Goal: Task Accomplishment & Management: Manage account settings

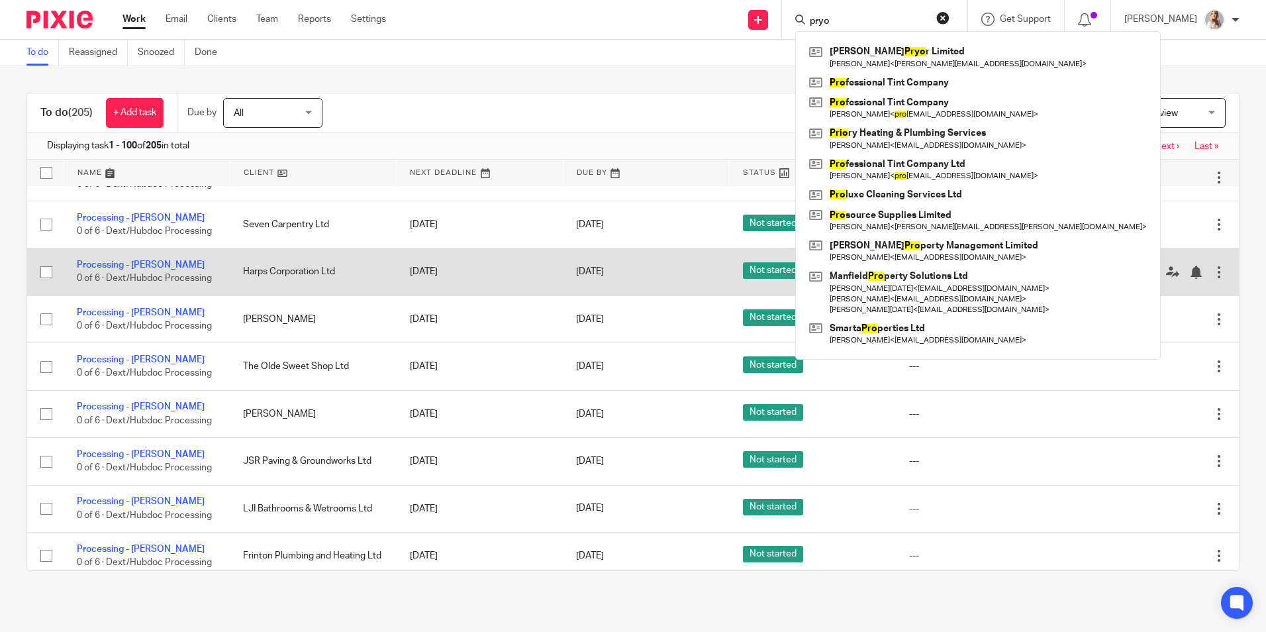
scroll to position [662, 0]
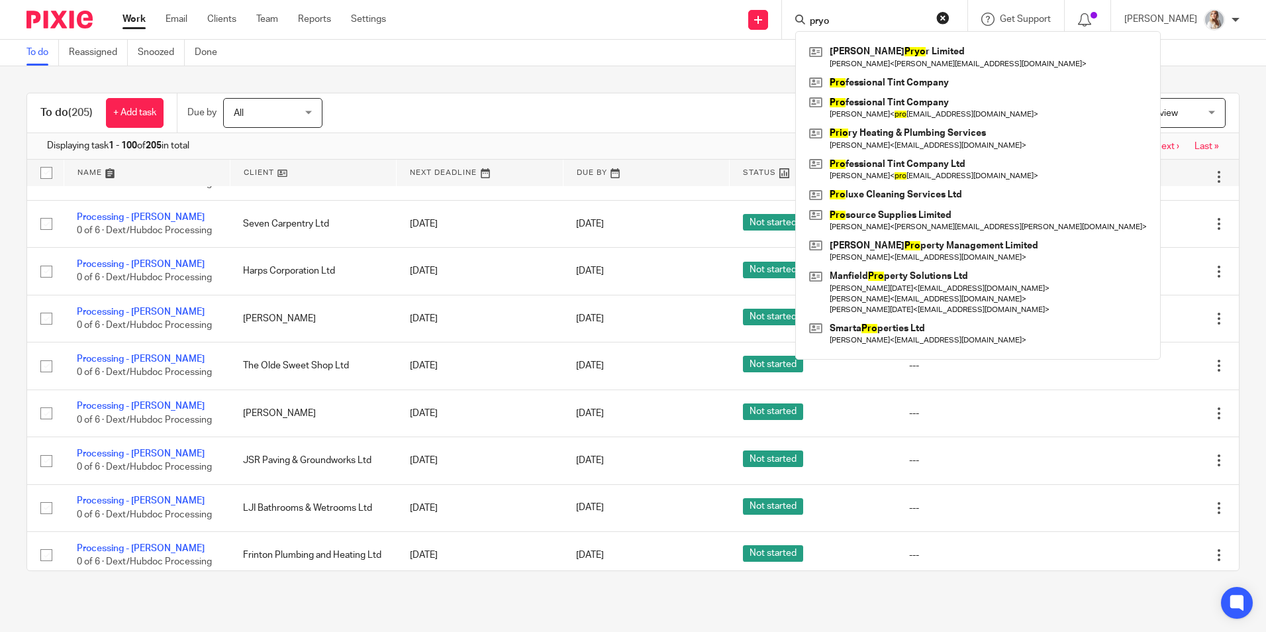
click at [459, 132] on div "To do (205) + Add task Due by All All Today Tomorrow This week Next week This m…" at bounding box center [633, 113] width 1212 height 40
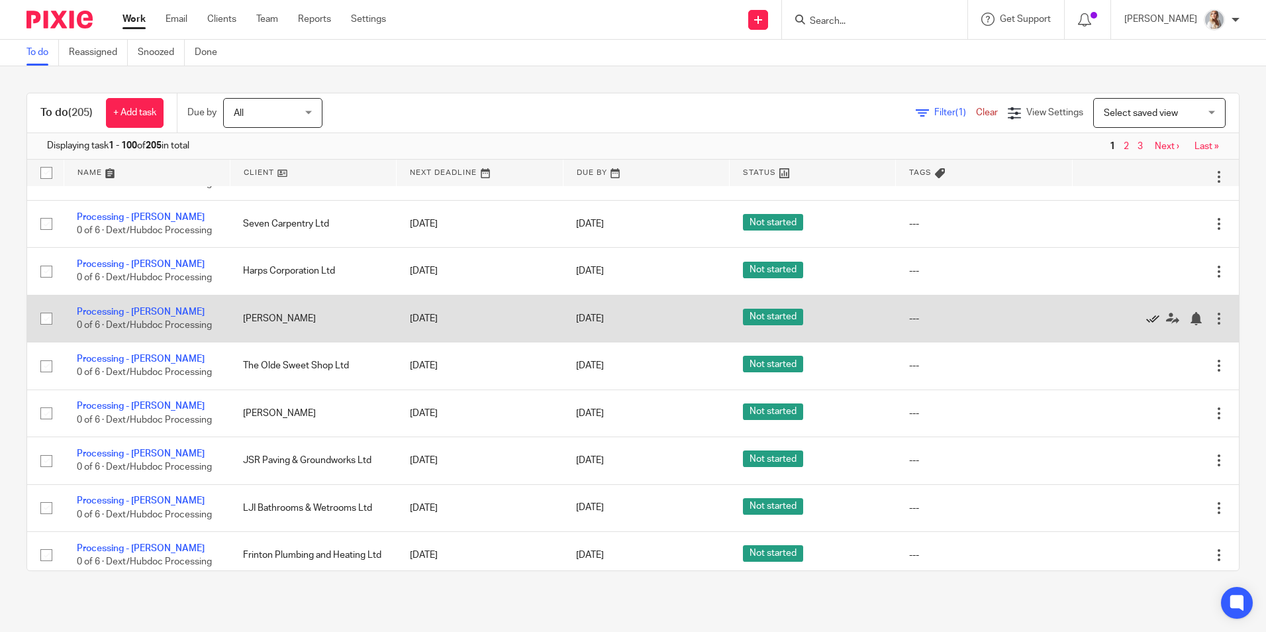
click at [1147, 316] on icon at bounding box center [1153, 318] width 13 height 13
click at [144, 314] on link "Processing - [PERSON_NAME]" at bounding box center [141, 311] width 128 height 9
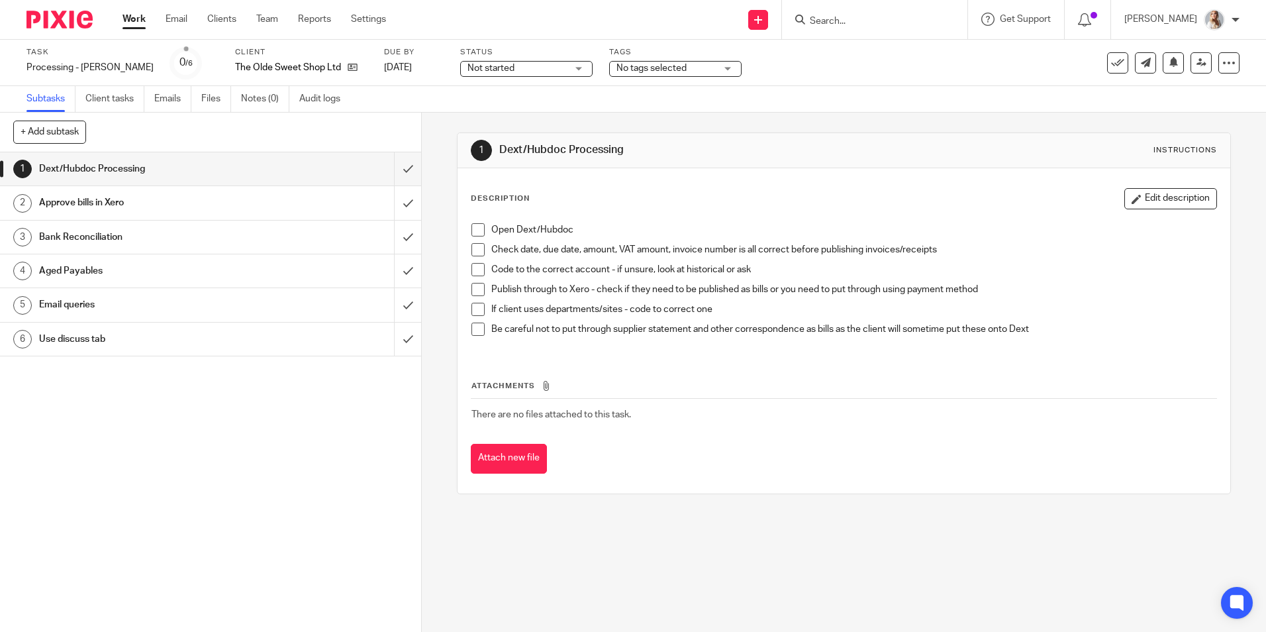
click at [847, 26] on div at bounding box center [874, 19] width 185 height 39
click at [847, 25] on input "Search" at bounding box center [868, 22] width 119 height 12
click at [846, 23] on input "Search" at bounding box center [868, 22] width 119 height 12
drag, startPoint x: 893, startPoint y: 58, endPoint x: 883, endPoint y: 39, distance: 21.0
click at [889, 54] on div "Task Processing - Jordan Save Processing - Jordan 0 /6 Client The Olde Sweet Sh…" at bounding box center [531, 63] width 1011 height 32
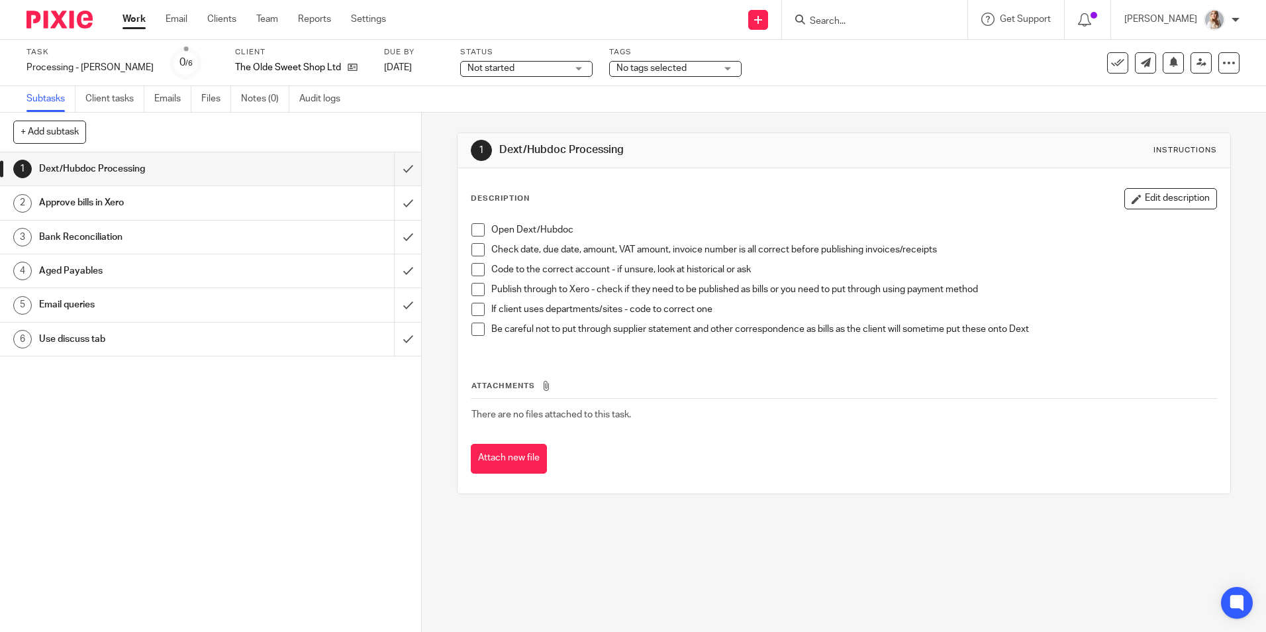
click at [874, 21] on input "Search" at bounding box center [868, 22] width 119 height 12
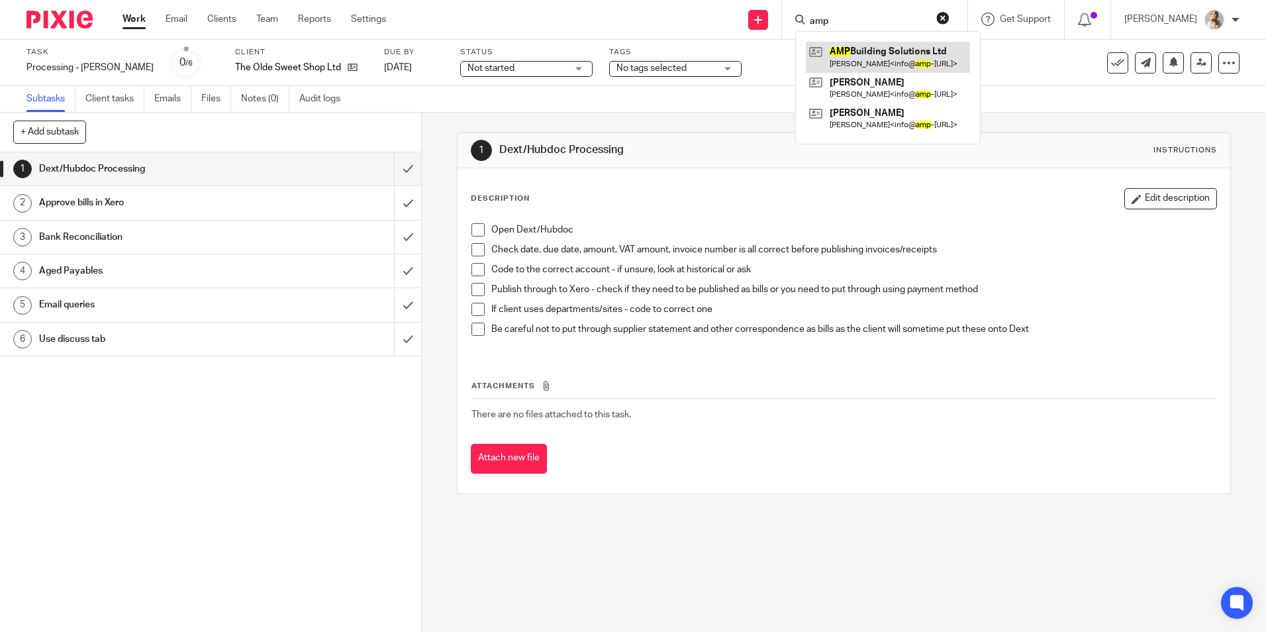
type input "amp"
click at [879, 48] on link at bounding box center [888, 57] width 164 height 30
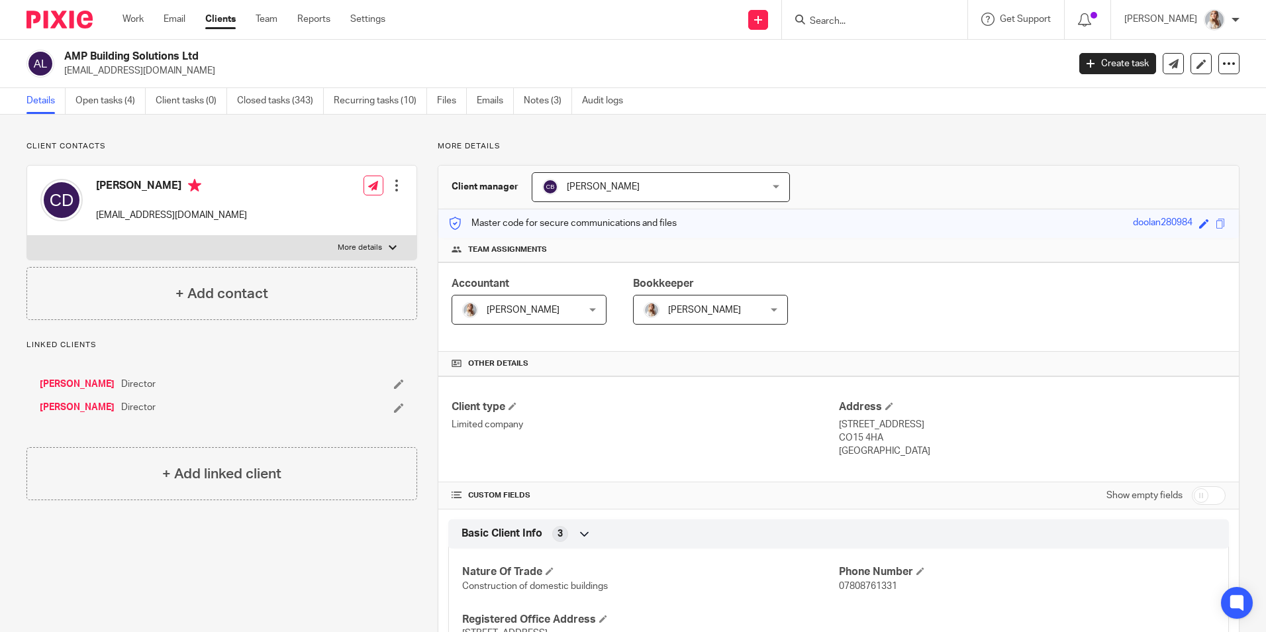
drag, startPoint x: 176, startPoint y: 77, endPoint x: 62, endPoint y: 79, distance: 113.3
click at [62, 79] on div "AMP Building Solutions Ltd info@amp-electrics.com Create task Update from Compa…" at bounding box center [633, 64] width 1266 height 48
copy p "info@amp-electrics.com"
click at [128, 113] on link "Open tasks (4)" at bounding box center [111, 101] width 70 height 26
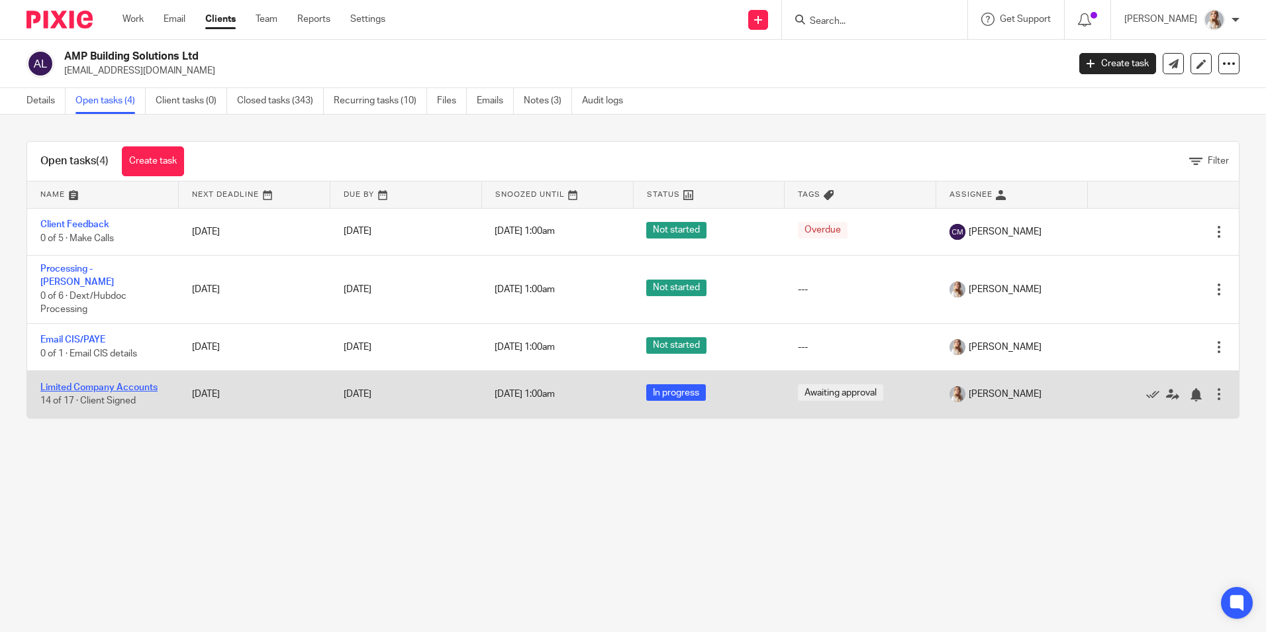
click at [81, 383] on link "Limited Company Accounts" at bounding box center [98, 387] width 117 height 9
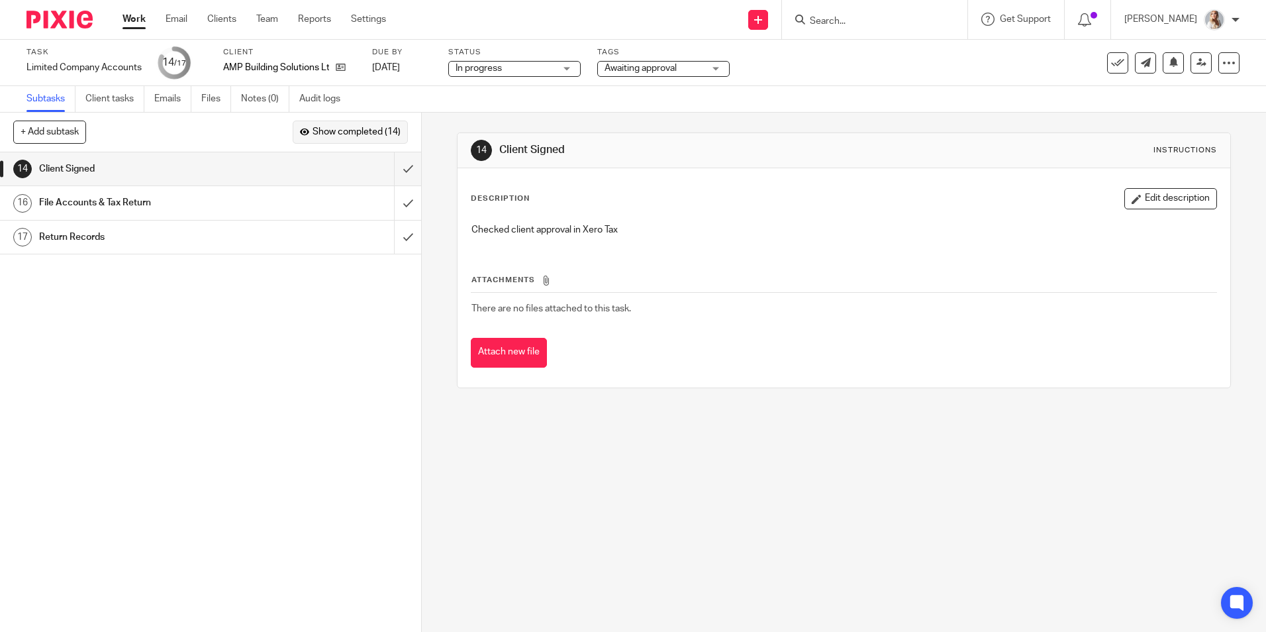
click at [357, 130] on span "Show completed (14)" at bounding box center [357, 132] width 88 height 11
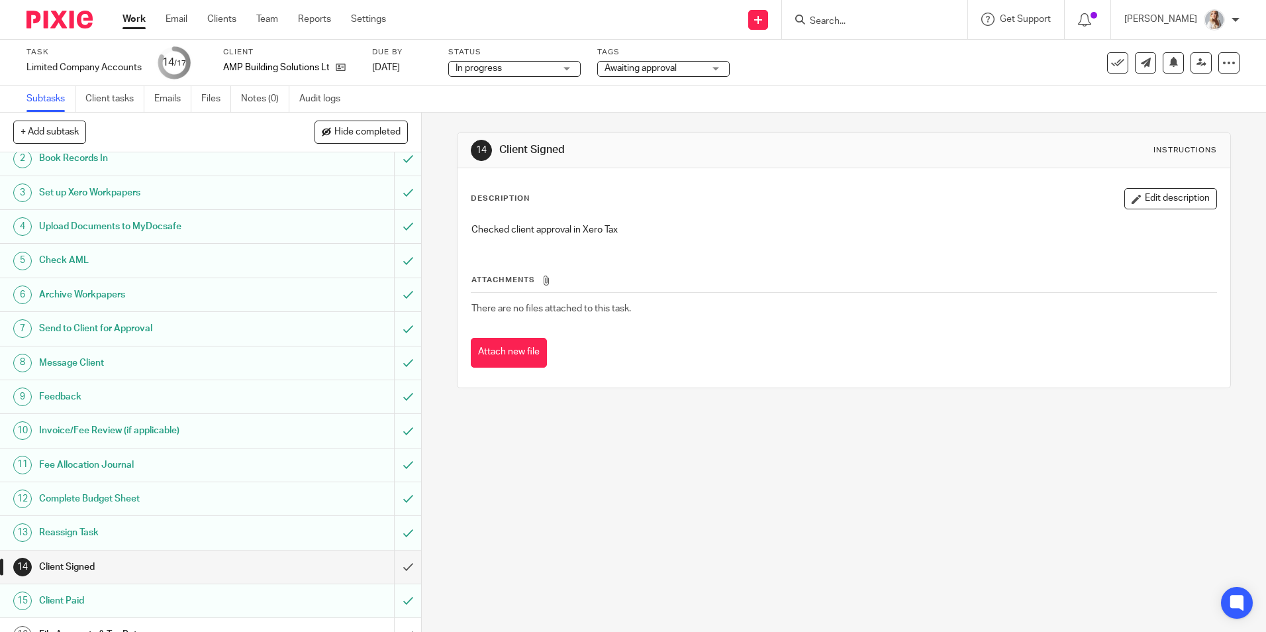
scroll to position [99, 0]
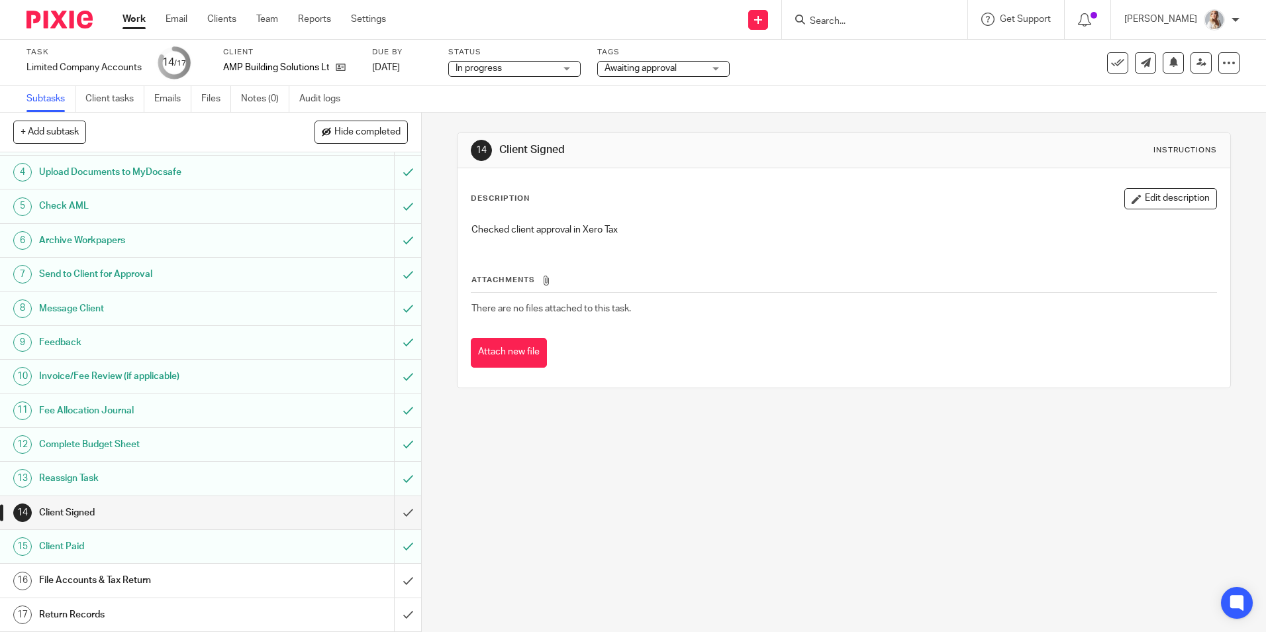
click at [159, 275] on h1 "Send to Client for Approval" at bounding box center [153, 274] width 228 height 20
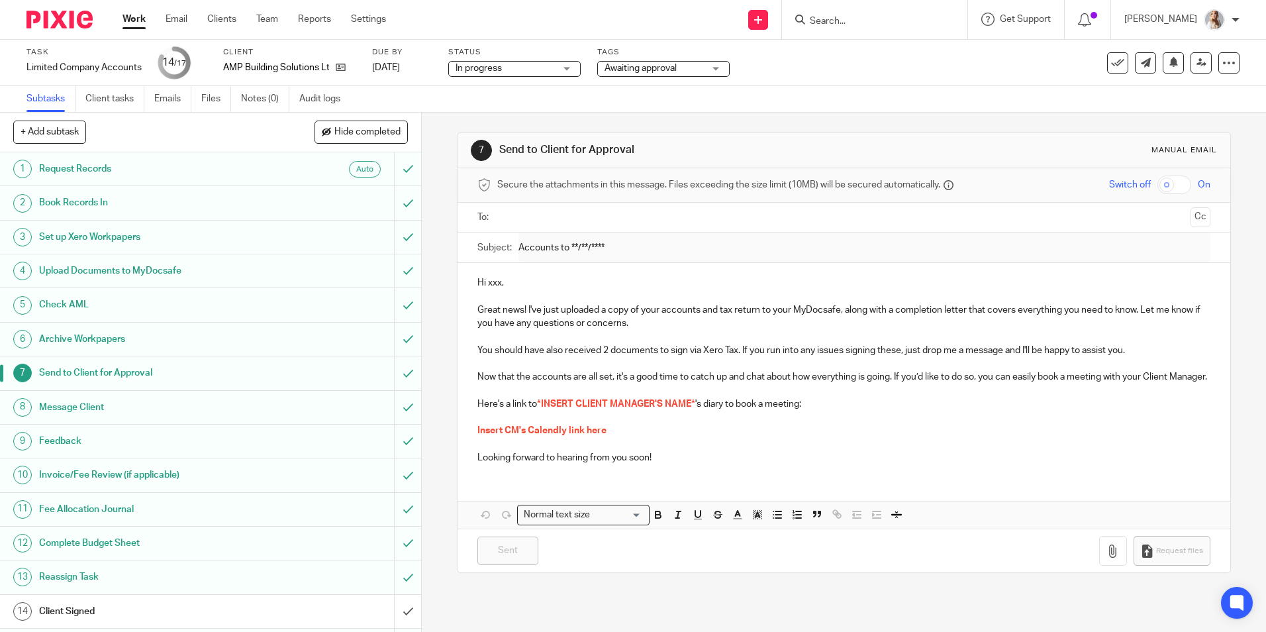
click at [575, 205] on div at bounding box center [844, 218] width 691 height 30
click at [568, 216] on input "text" at bounding box center [843, 217] width 683 height 15
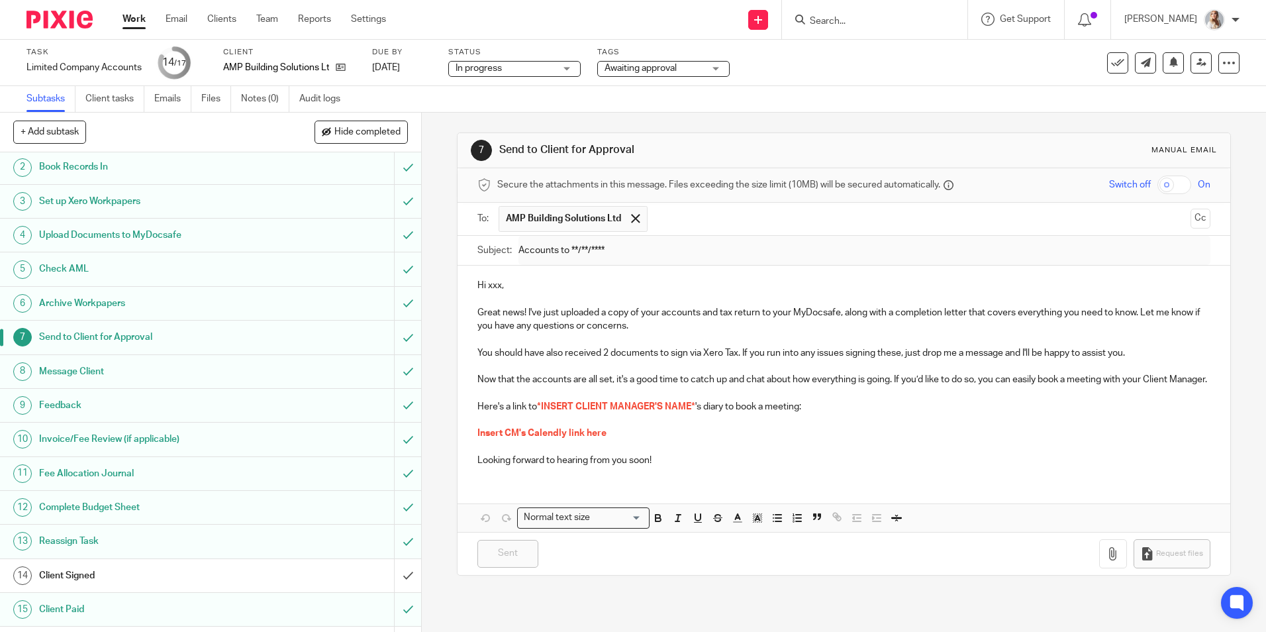
scroll to position [66, 0]
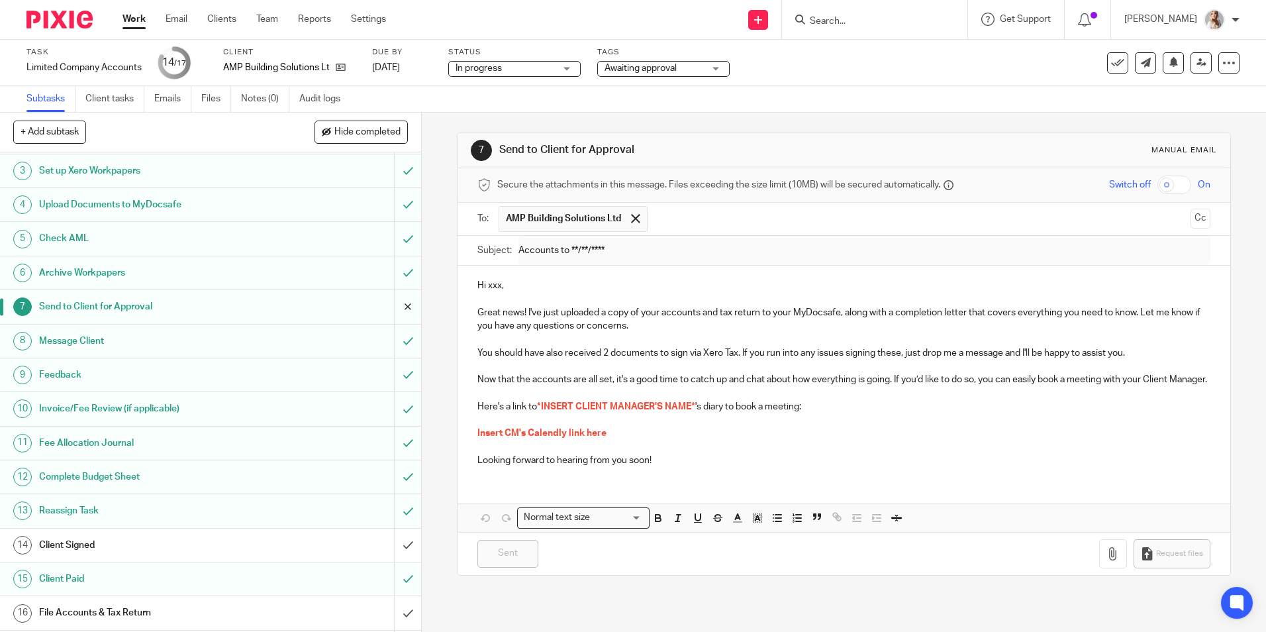
click at [388, 305] on input "submit" at bounding box center [210, 306] width 421 height 33
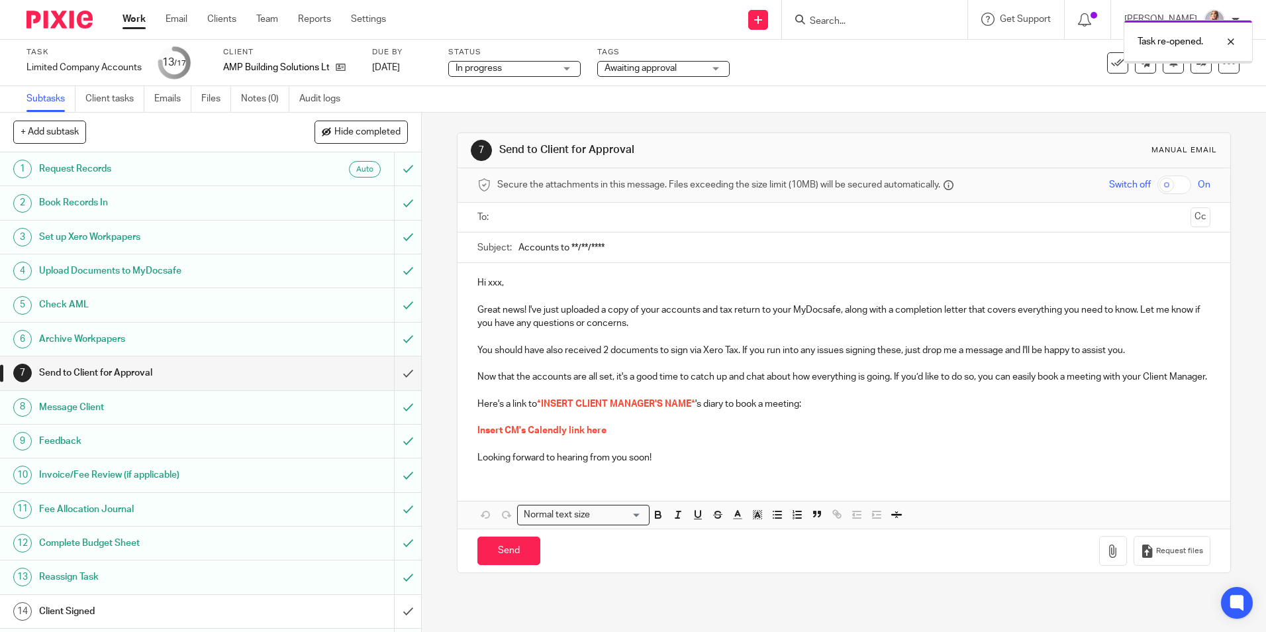
click at [554, 221] on input "text" at bounding box center [843, 217] width 683 height 15
drag, startPoint x: 625, startPoint y: 250, endPoint x: 566, endPoint y: 252, distance: 59.0
click at [566, 252] on input "Accounts to **/**/****" at bounding box center [864, 251] width 691 height 30
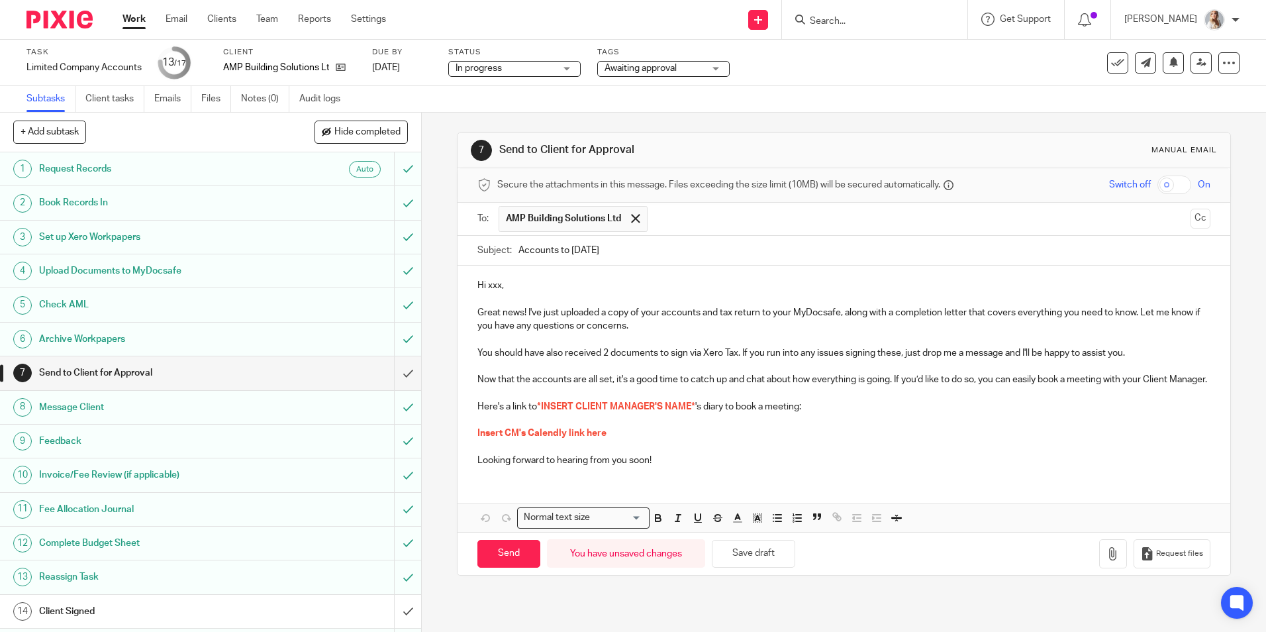
type input "Accounts to [DATE]"
click at [571, 284] on p "Hi xxx," at bounding box center [844, 285] width 733 height 13
drag, startPoint x: 666, startPoint y: 472, endPoint x: 640, endPoint y: 465, distance: 26.7
click at [657, 467] on p "Looking forward to hearing from you soon!" at bounding box center [844, 460] width 733 height 13
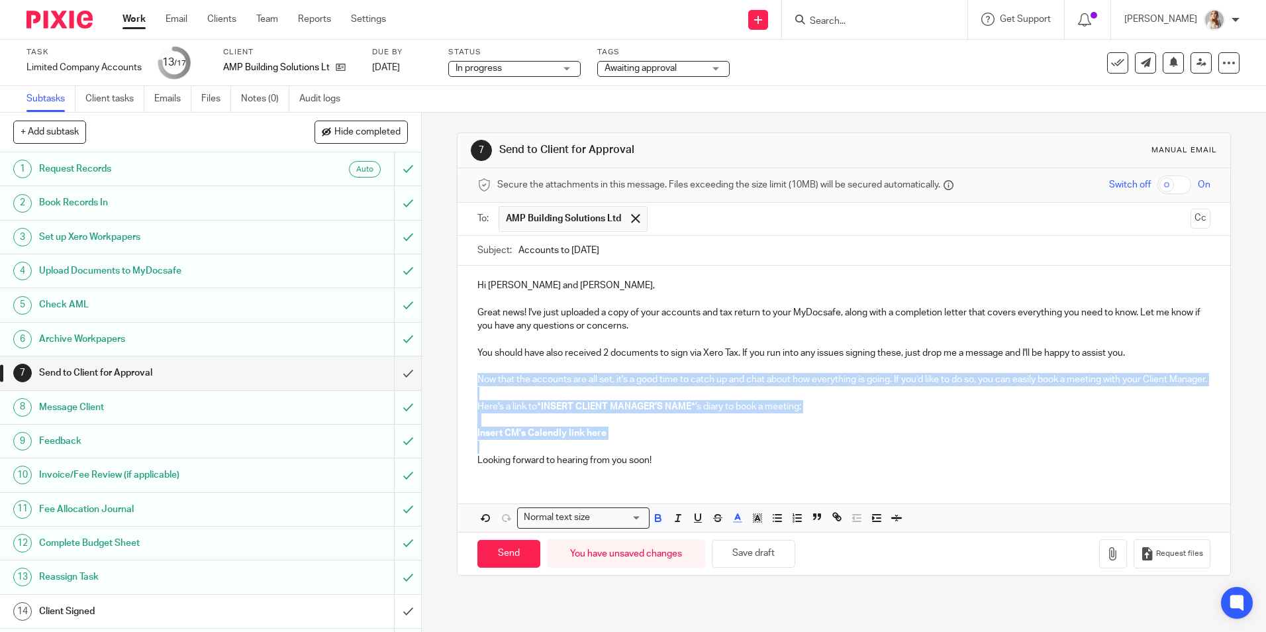
drag, startPoint x: 561, startPoint y: 456, endPoint x: 457, endPoint y: 378, distance: 129.7
click at [458, 378] on div "Hi [PERSON_NAME] and [PERSON_NAME], Great news! I've just uploaded a copy of yo…" at bounding box center [844, 371] width 772 height 211
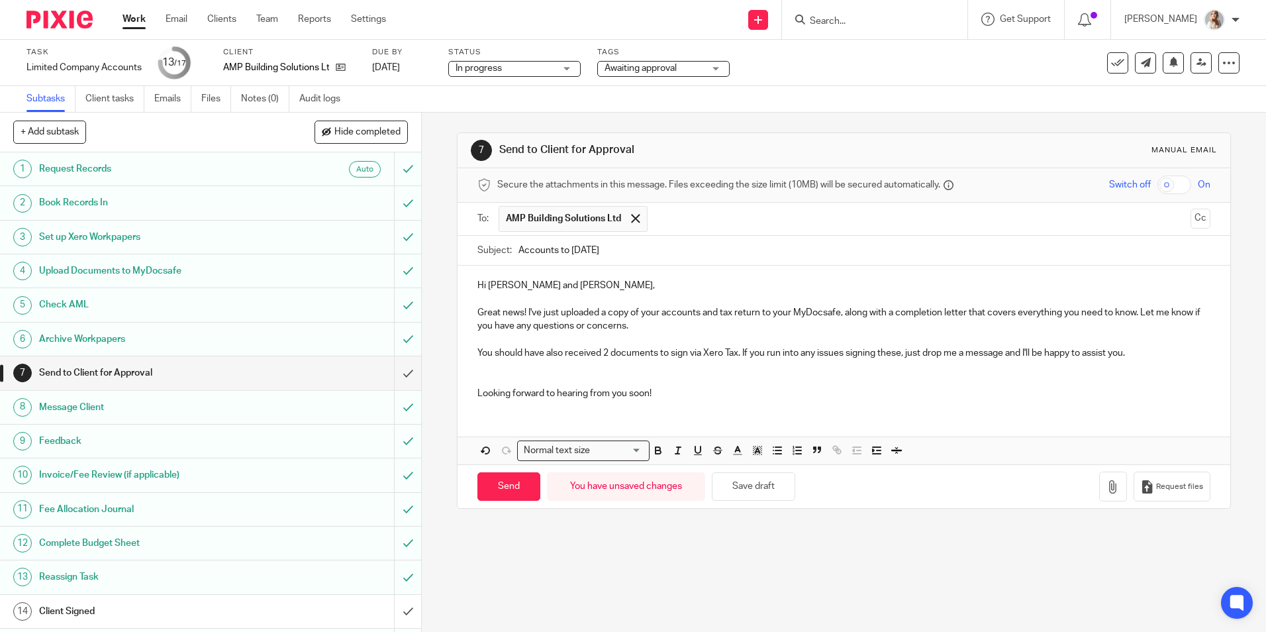
click at [483, 372] on p at bounding box center [844, 366] width 733 height 13
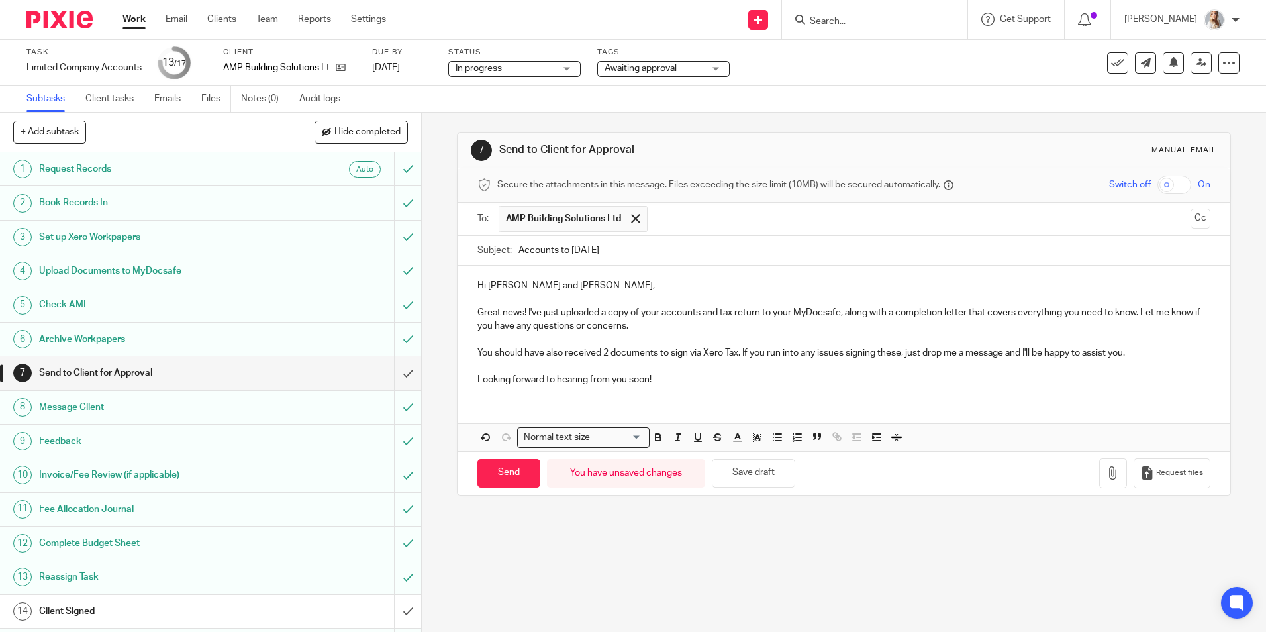
click at [664, 312] on p "Great news! I've just uploaded a copy of your accounts and tax return to your M…" at bounding box center [844, 319] width 733 height 27
click at [660, 314] on p "Great news! I've just uploaded a copy of your accounts and tax return to your M…" at bounding box center [844, 319] width 733 height 27
click at [501, 480] on input "Send" at bounding box center [509, 473] width 63 height 28
type input "Sent"
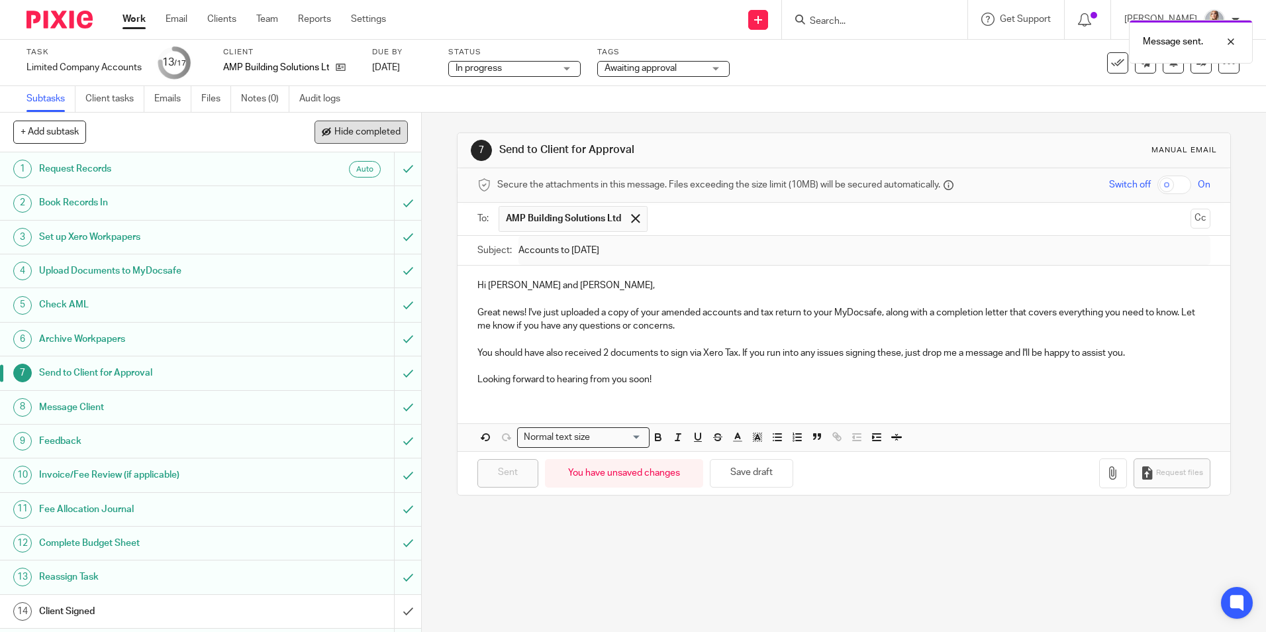
click at [334, 133] on span "Hide completed" at bounding box center [367, 132] width 66 height 11
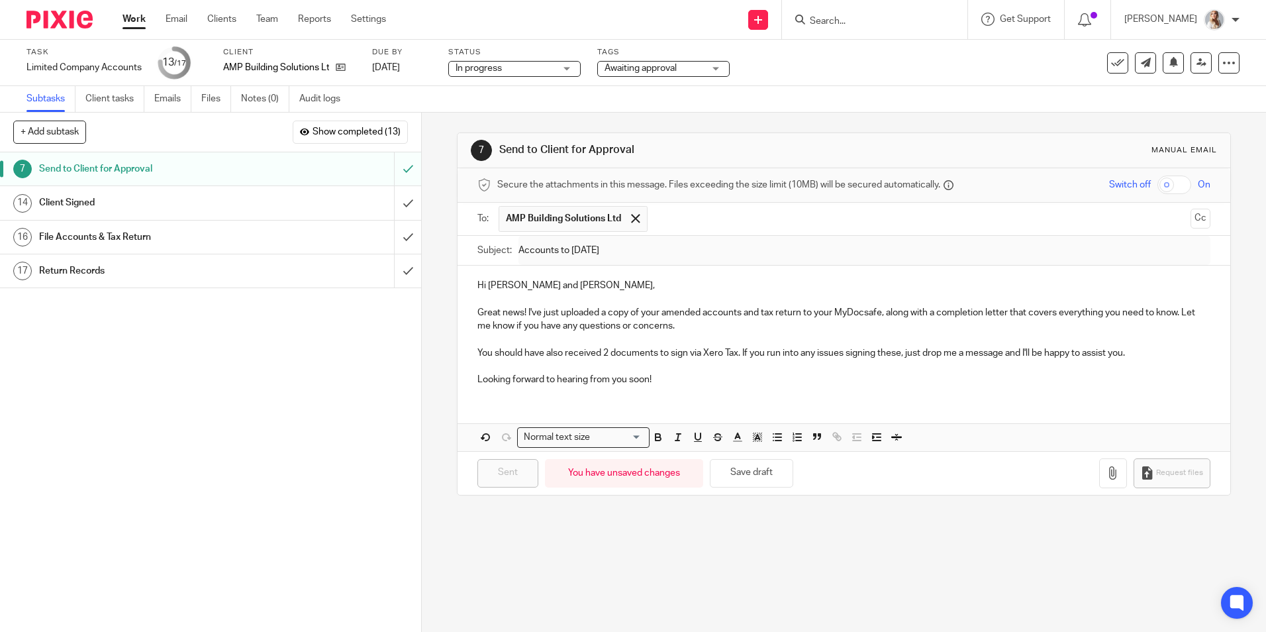
click at [121, 18] on div "Work Email Clients Team Reports Settings Work Email Clients Team Reports Settin…" at bounding box center [257, 19] width 297 height 39
click at [127, 20] on link "Work" at bounding box center [134, 19] width 23 height 13
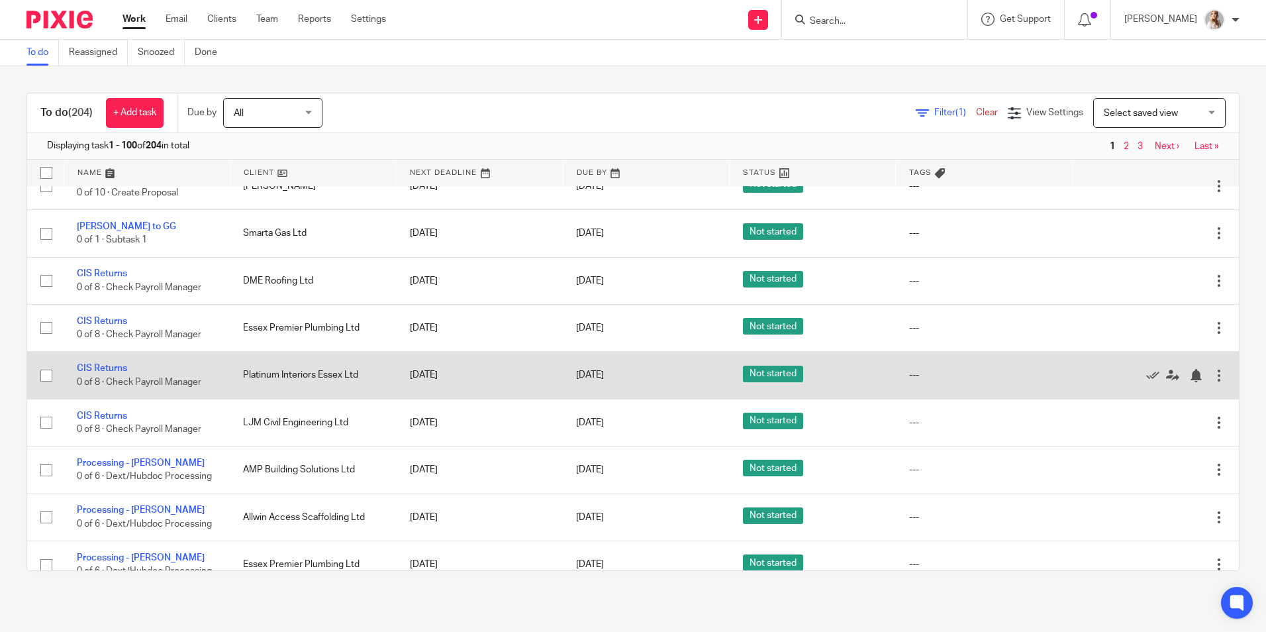
scroll to position [265, 0]
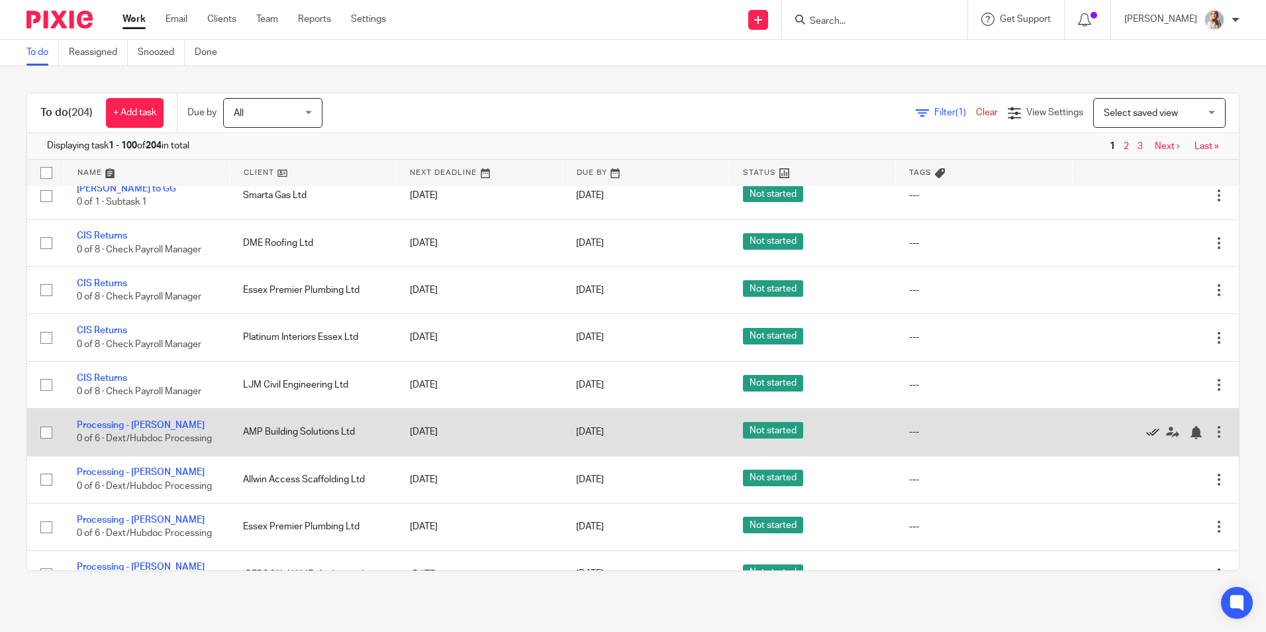
click at [1147, 431] on icon at bounding box center [1153, 432] width 13 height 13
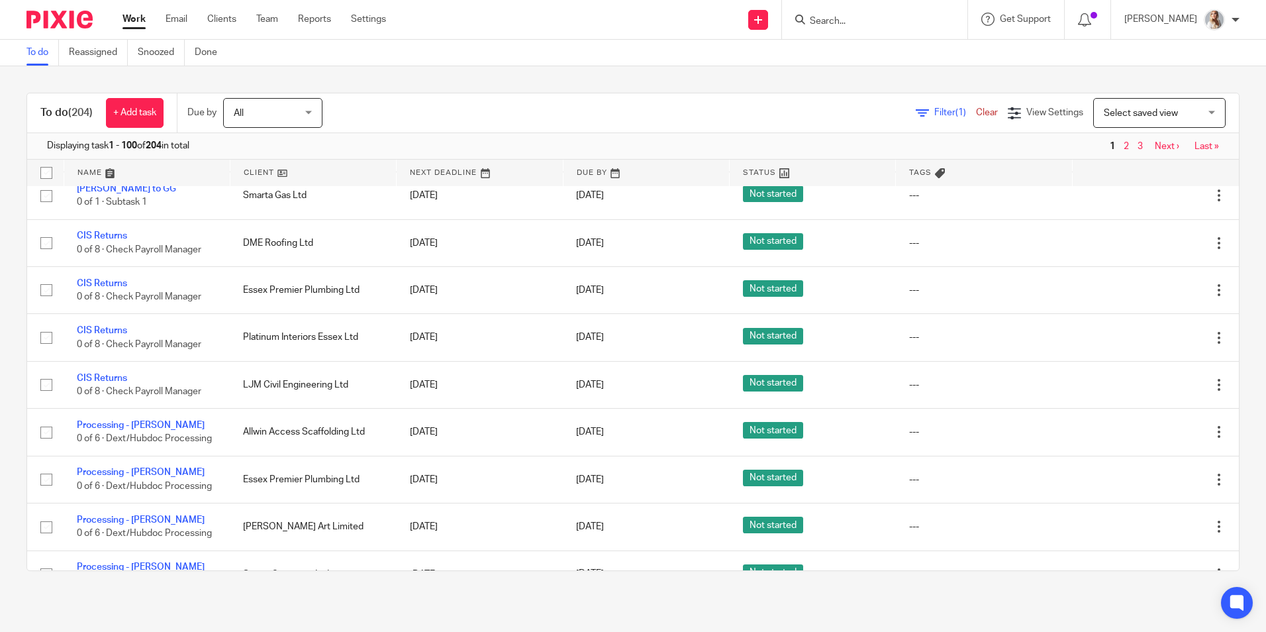
click at [861, 19] on input "Search" at bounding box center [868, 22] width 119 height 12
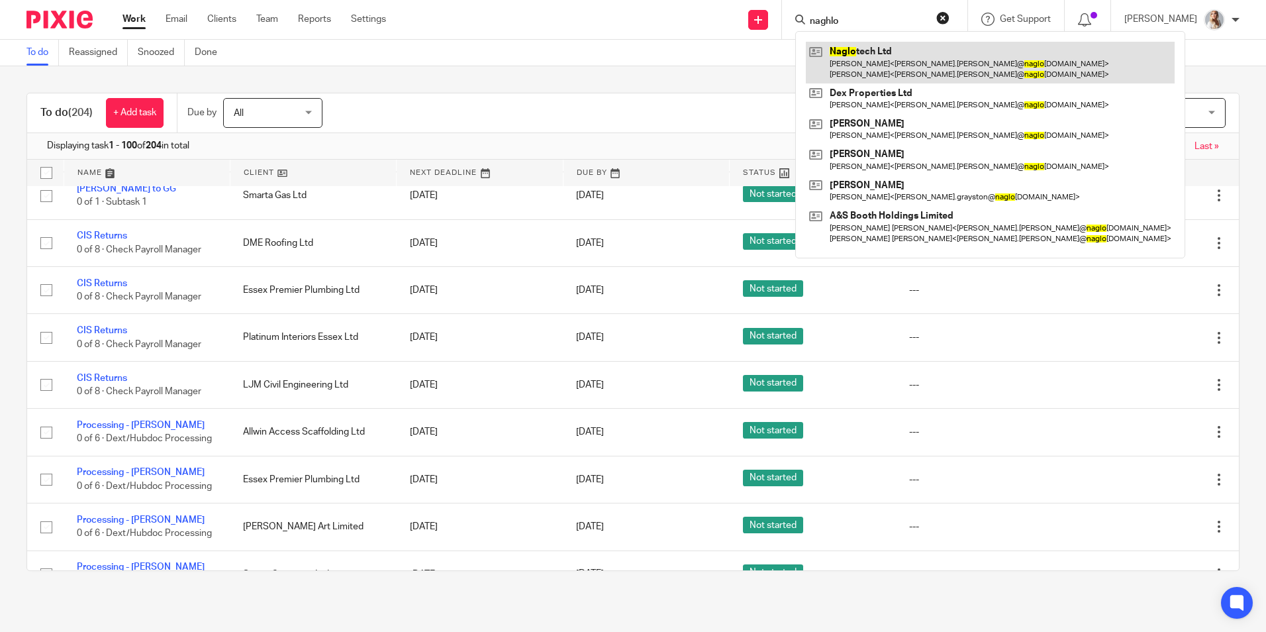
type input "naghlo"
click at [880, 56] on link at bounding box center [990, 62] width 369 height 41
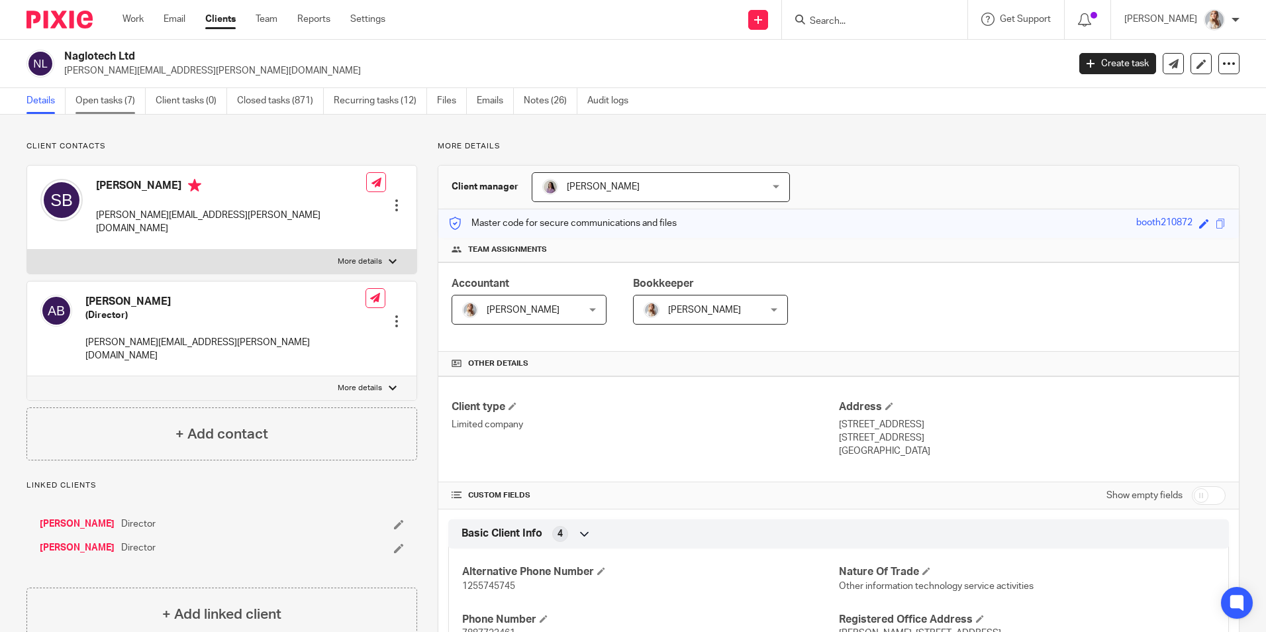
click at [98, 107] on link "Open tasks (7)" at bounding box center [111, 101] width 70 height 26
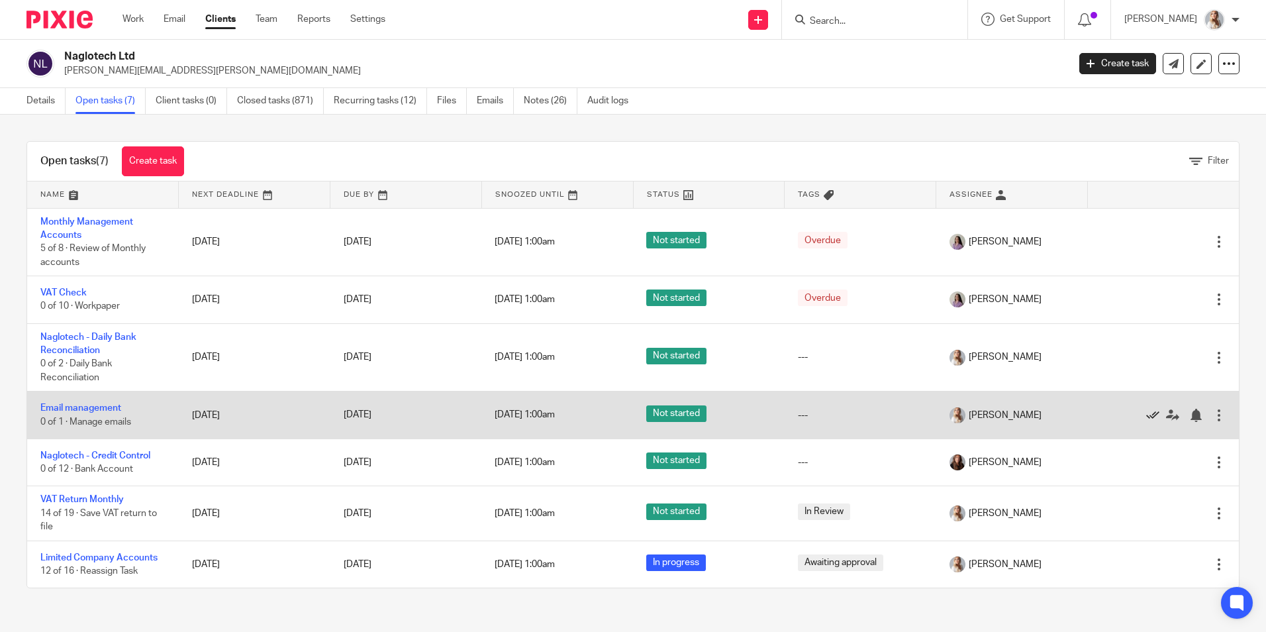
click at [1147, 413] on icon at bounding box center [1153, 415] width 13 height 13
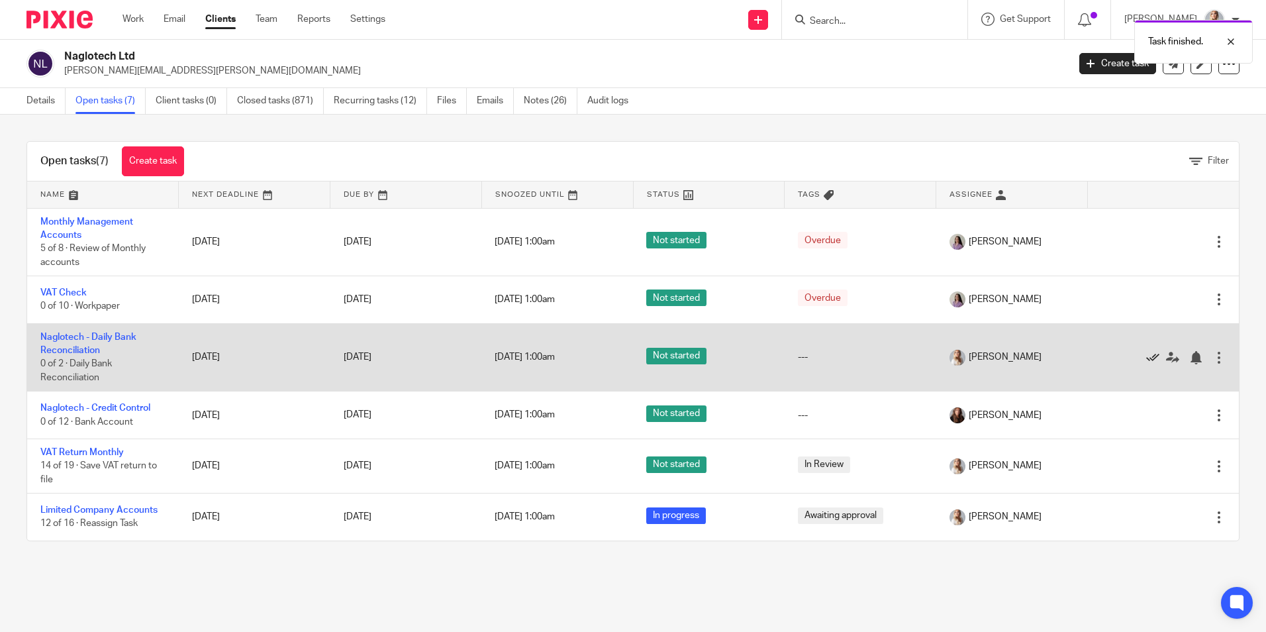
click at [1147, 355] on icon at bounding box center [1153, 357] width 13 height 13
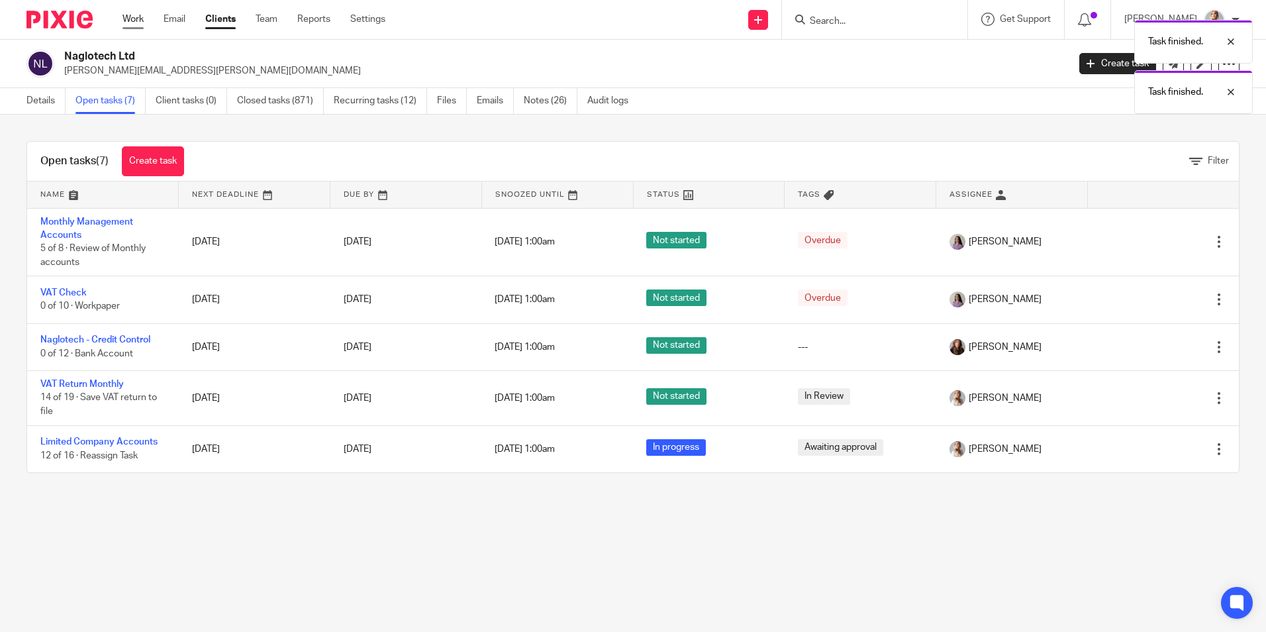
click link "Work"
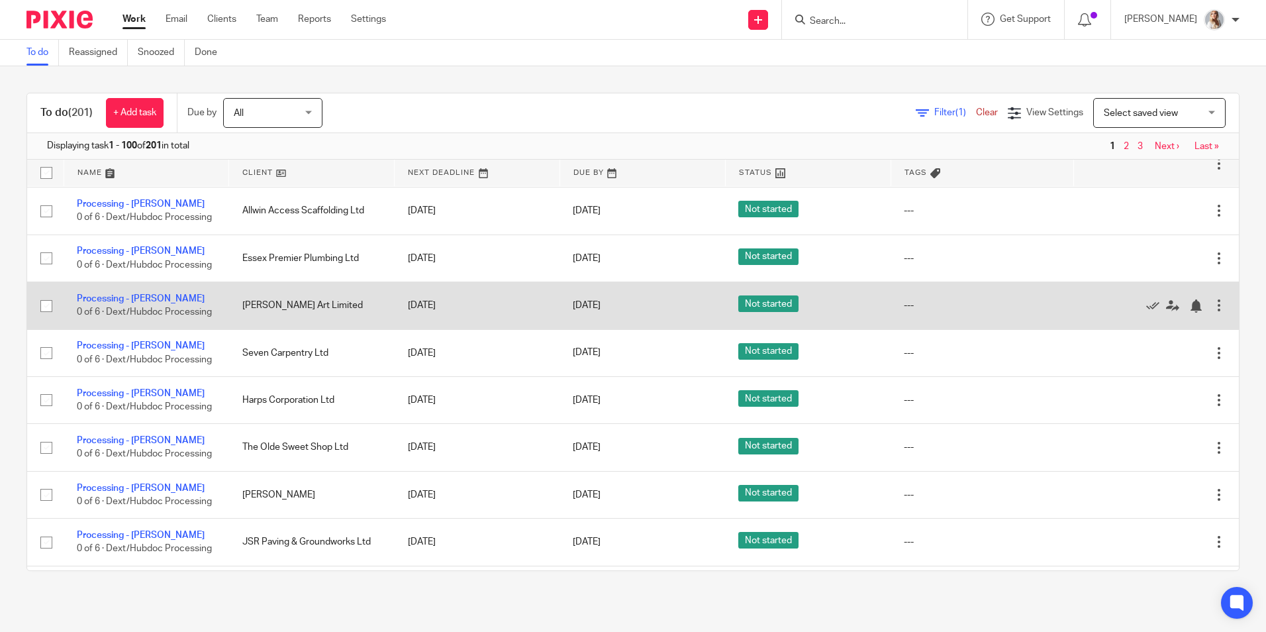
scroll to position [464, 0]
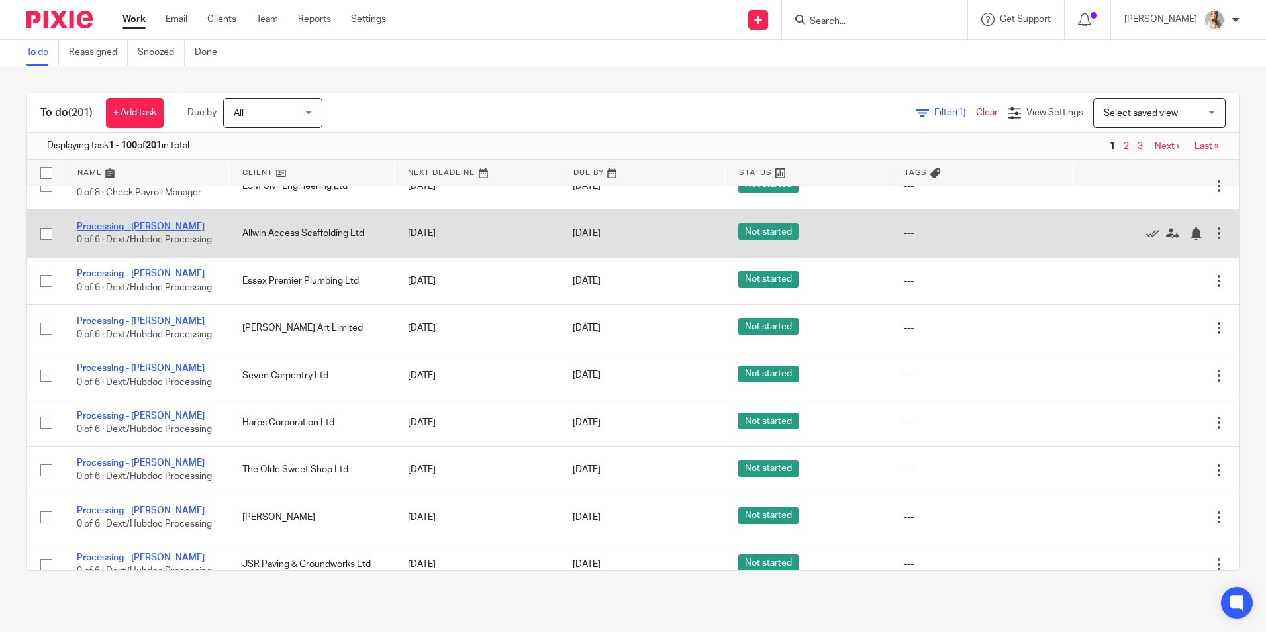
click at [128, 223] on link "Processing - [PERSON_NAME]" at bounding box center [141, 226] width 128 height 9
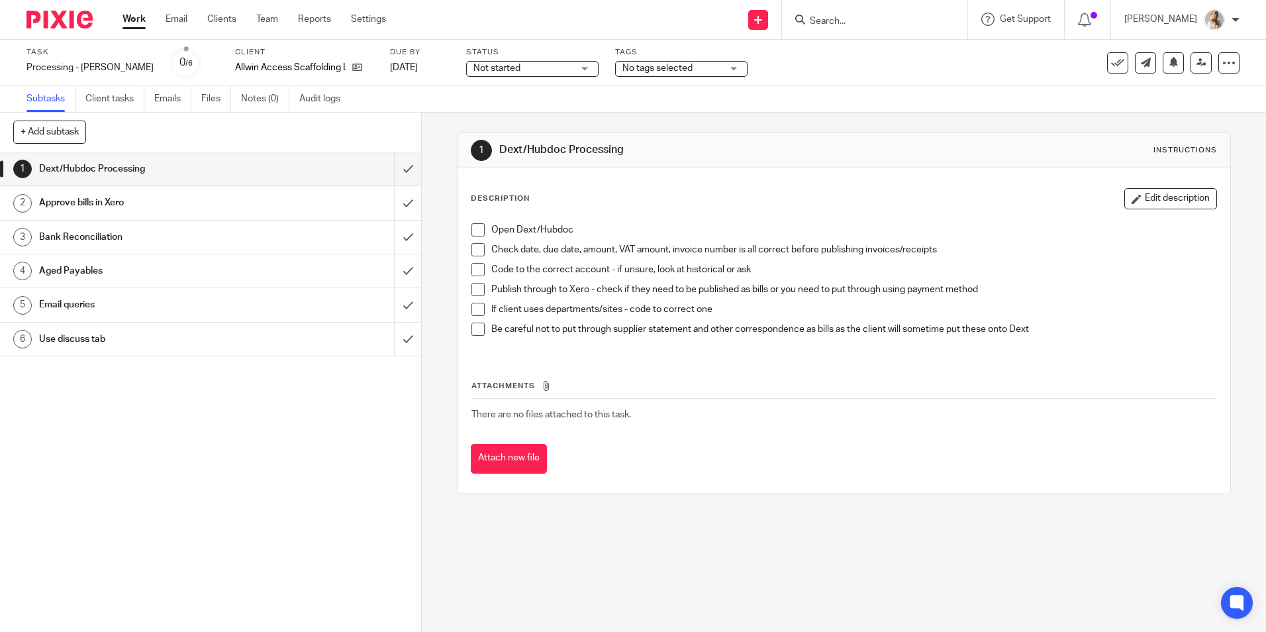
click at [1095, 64] on div "See template in use Advanced task editor Copy task Change schedule Delete" at bounding box center [1139, 62] width 202 height 21
click at [1111, 66] on icon at bounding box center [1117, 62] width 13 height 13
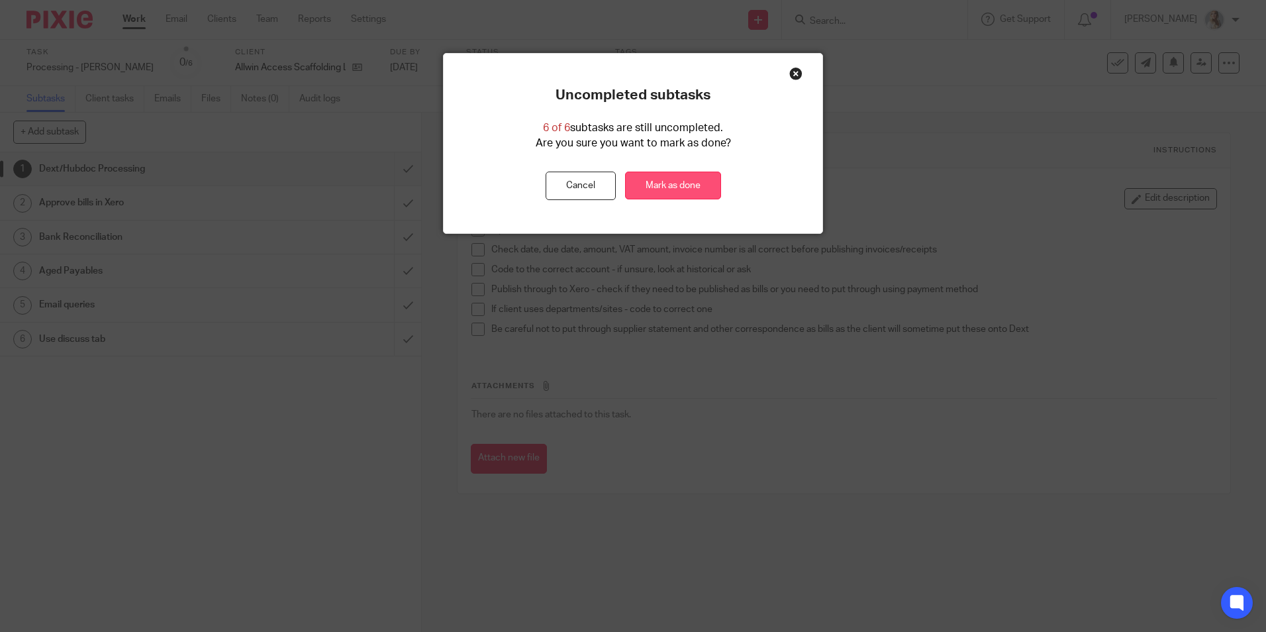
click at [671, 185] on link "Mark as done" at bounding box center [673, 186] width 96 height 28
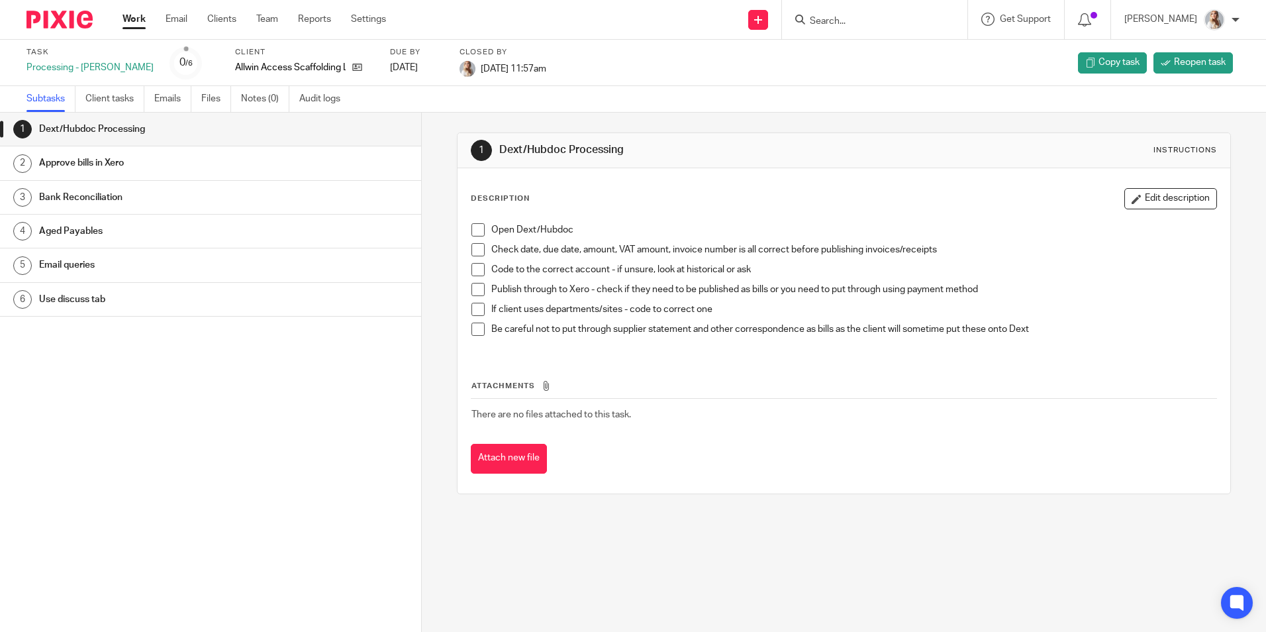
click at [136, 31] on div "Work Email Clients Team Reports Settings Work Email Clients Team Reports Settin…" at bounding box center [257, 19] width 297 height 39
click at [130, 21] on link "Work" at bounding box center [134, 19] width 23 height 13
